Goal: Obtain resource: Download file/media

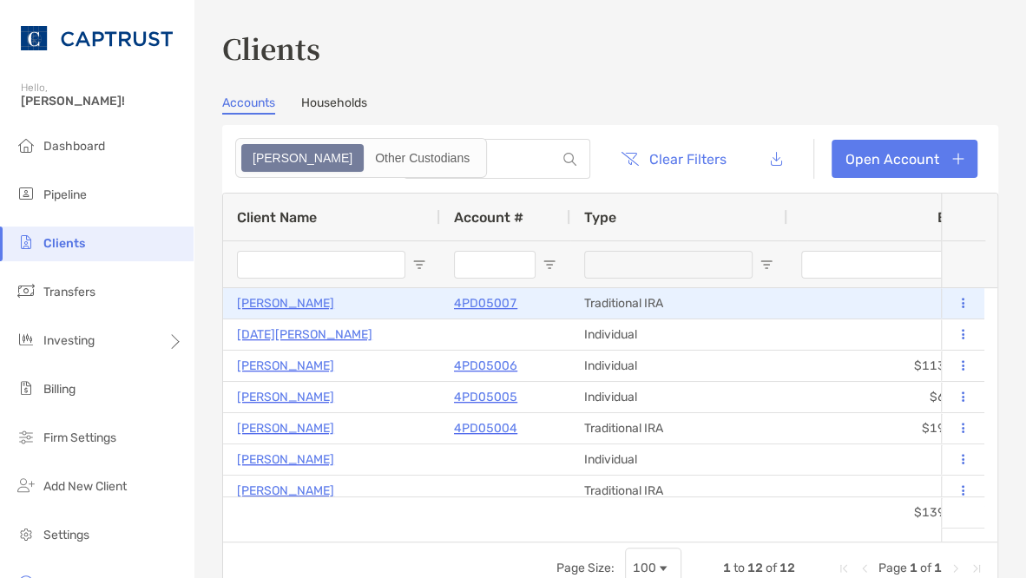
click at [318, 309] on p "[PERSON_NAME]" at bounding box center [285, 303] width 97 height 22
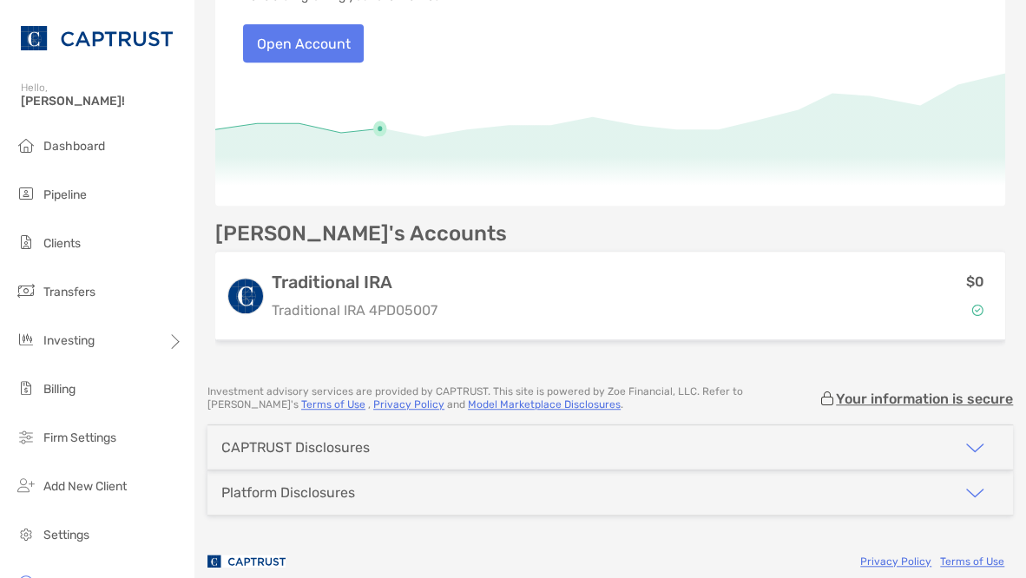
scroll to position [278, 0]
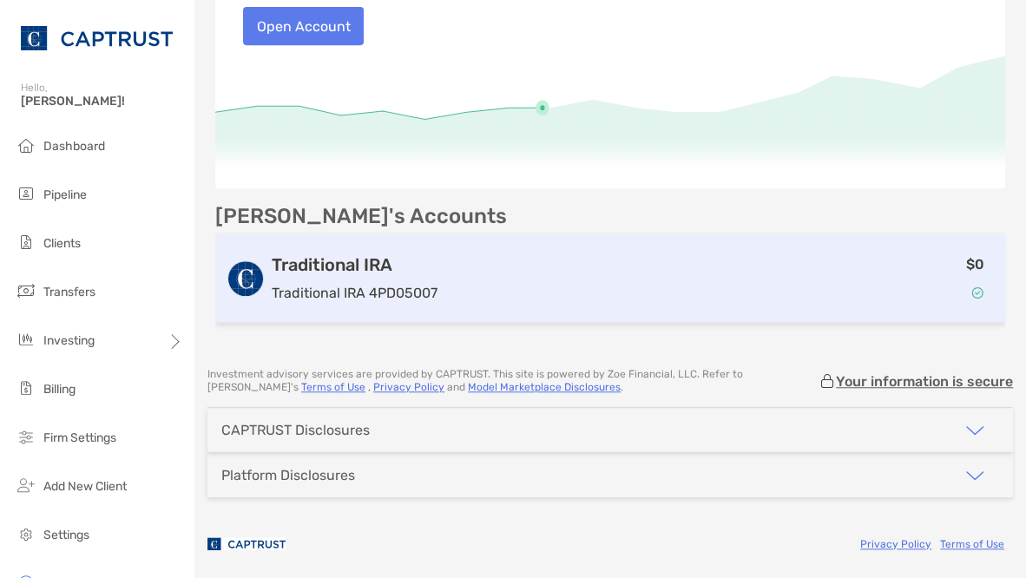
click at [598, 283] on div "$0" at bounding box center [719, 278] width 550 height 50
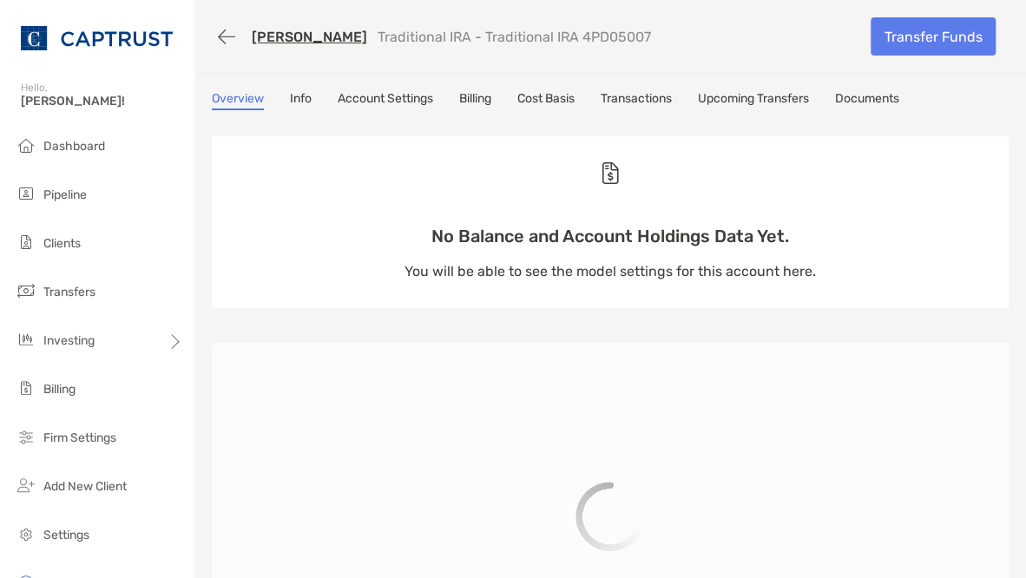
click at [892, 98] on link "Documents" at bounding box center [867, 100] width 64 height 19
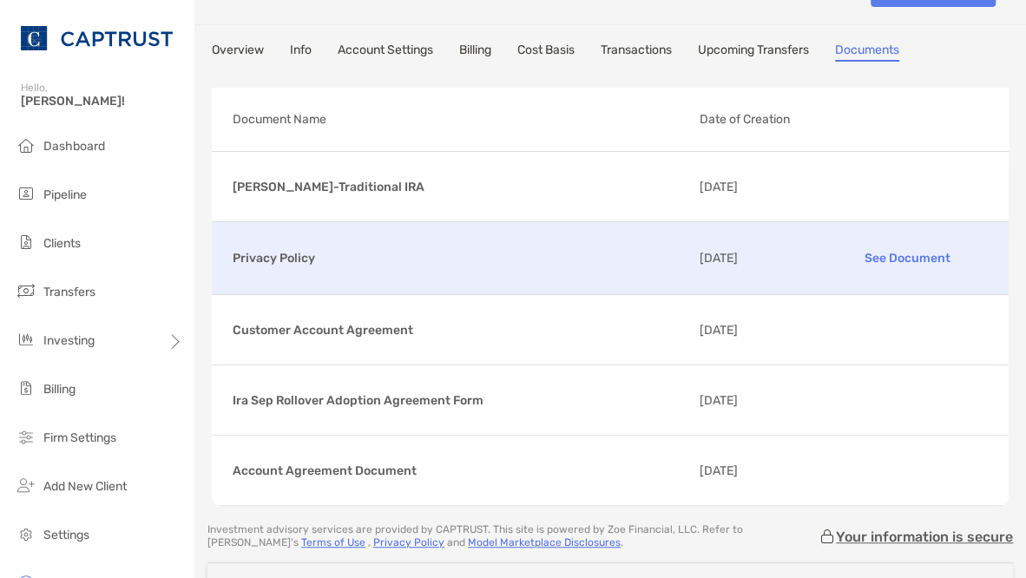
scroll to position [69, 0]
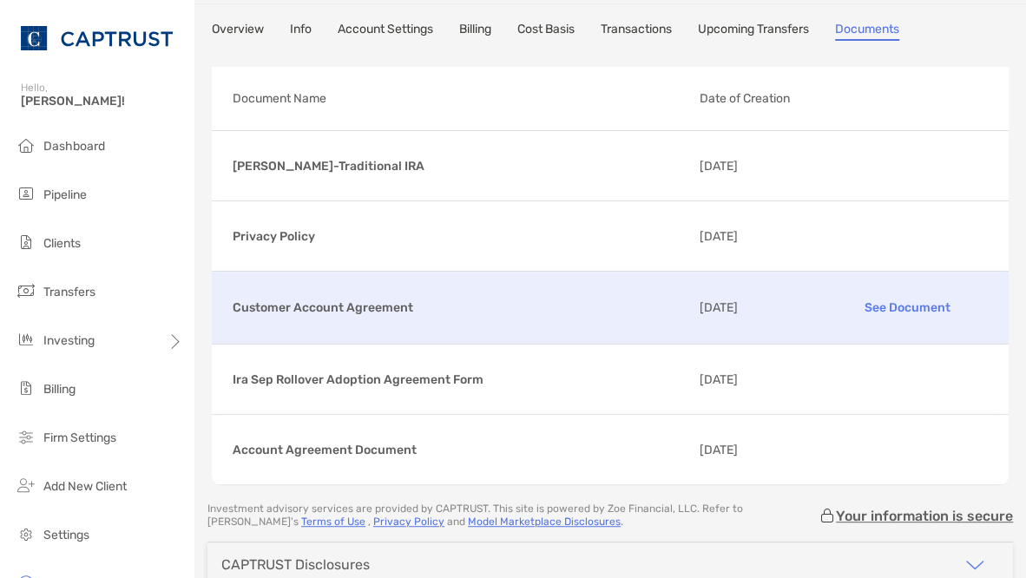
click at [908, 304] on p "See Document" at bounding box center [907, 307] width 161 height 30
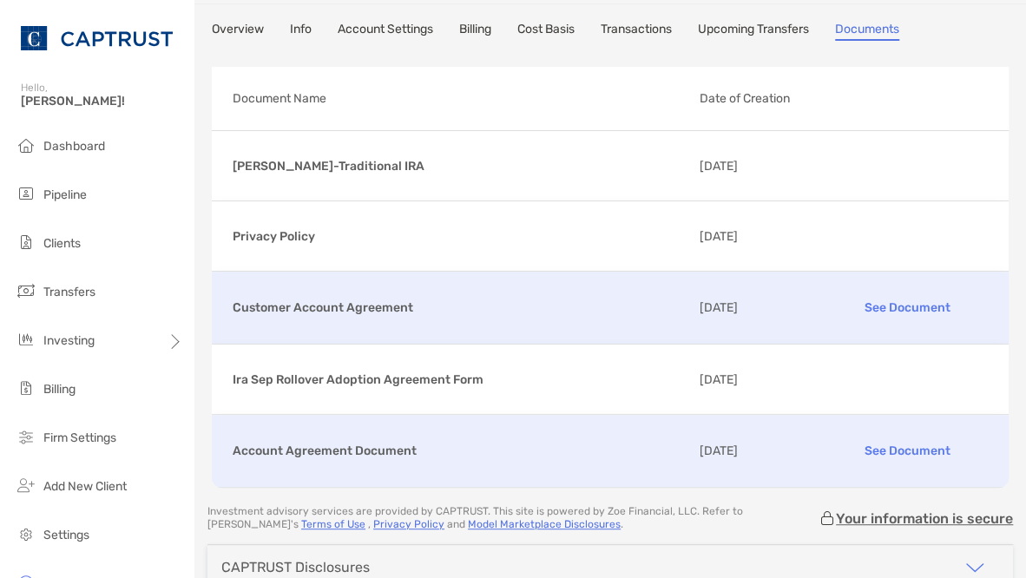
click at [877, 448] on p "See Document" at bounding box center [907, 451] width 161 height 30
